Goal: Transaction & Acquisition: Purchase product/service

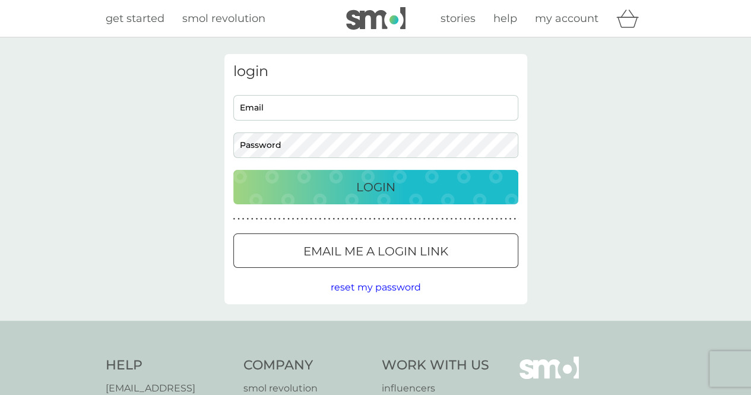
click at [355, 118] on input "Email" at bounding box center [375, 108] width 285 height 26
type input "[EMAIL_ADDRESS][DOMAIN_NAME]"
click at [233, 170] on button "Login" at bounding box center [375, 187] width 285 height 34
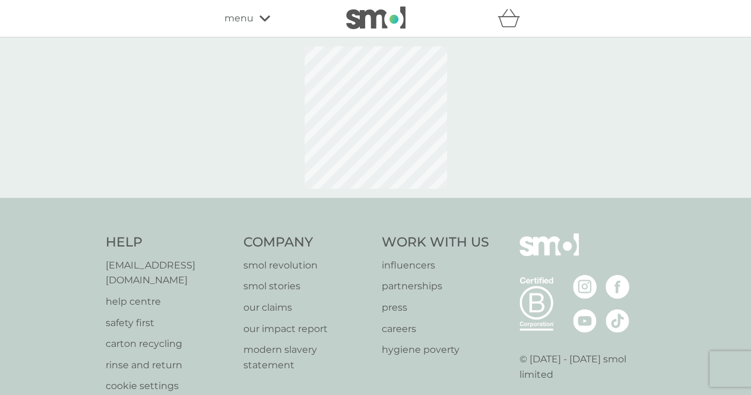
select select "42"
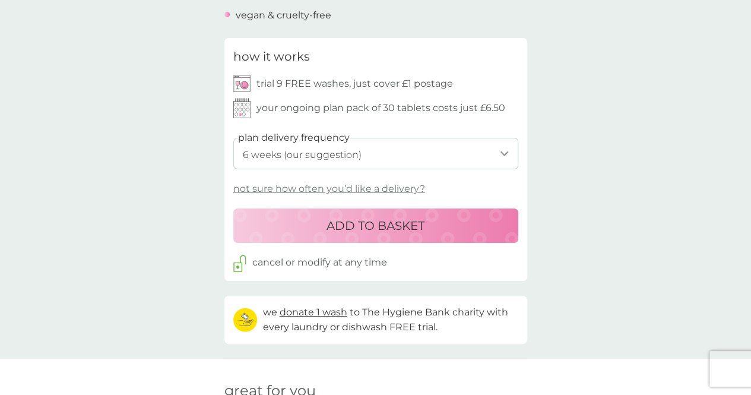
scroll to position [517, 0]
click at [359, 224] on p "ADD TO BASKET" at bounding box center [376, 225] width 98 height 19
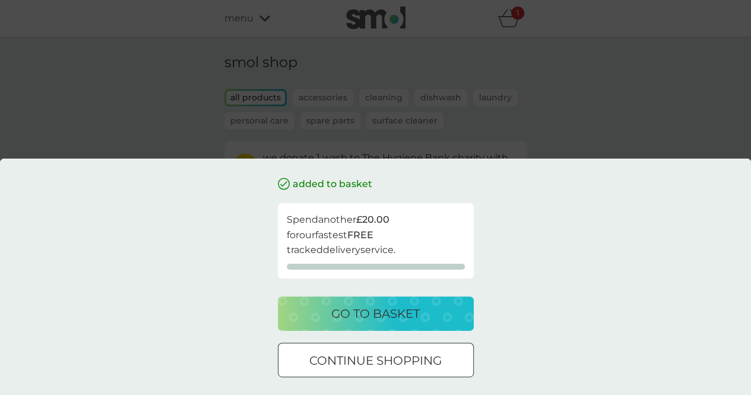
click at [388, 365] on div at bounding box center [376, 361] width 43 height 12
